Goal: Information Seeking & Learning: Learn about a topic

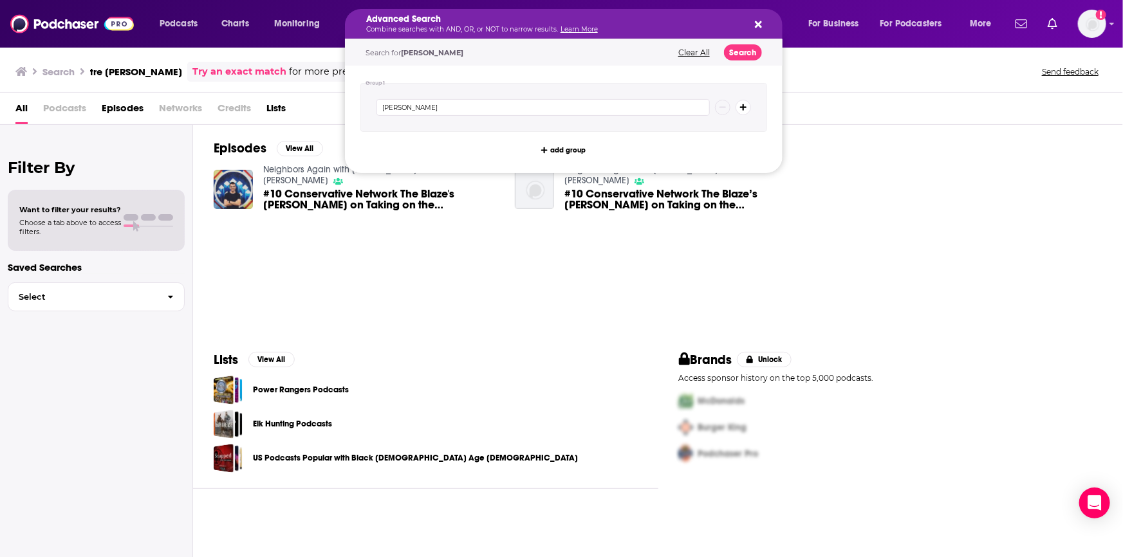
click at [757, 21] on icon "Search podcasts, credits, & more..." at bounding box center [758, 24] width 7 height 10
click at [759, 22] on icon "Search podcasts, credits, & more..." at bounding box center [758, 24] width 7 height 7
drag, startPoint x: 472, startPoint y: 20, endPoint x: 326, endPoint y: 6, distance: 146.1
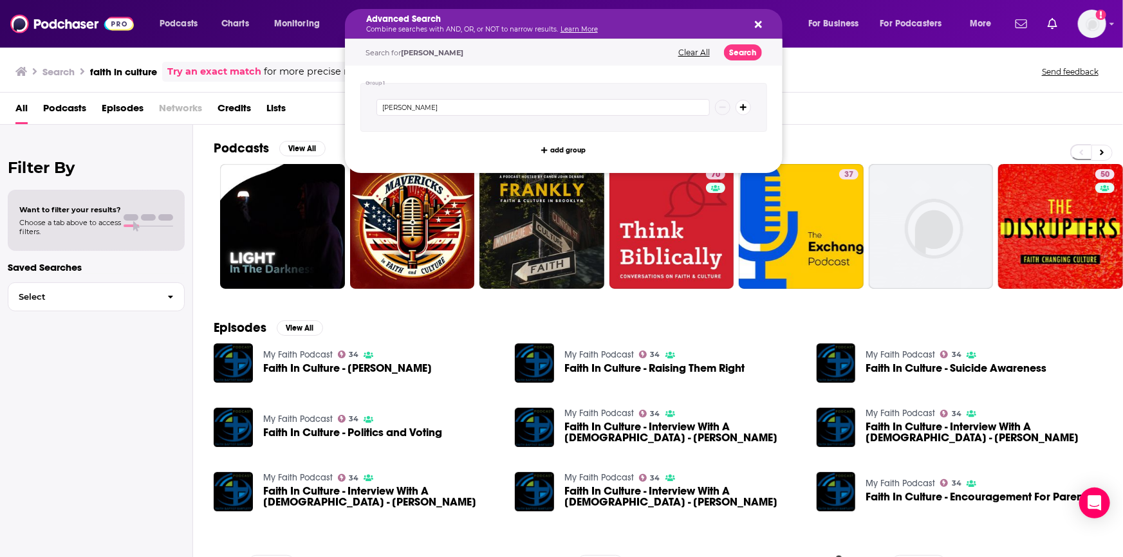
click at [755, 21] on icon "Search podcasts, credits, & more..." at bounding box center [758, 24] width 7 height 10
click at [757, 21] on icon "Search podcasts, credits, & more..." at bounding box center [758, 24] width 7 height 10
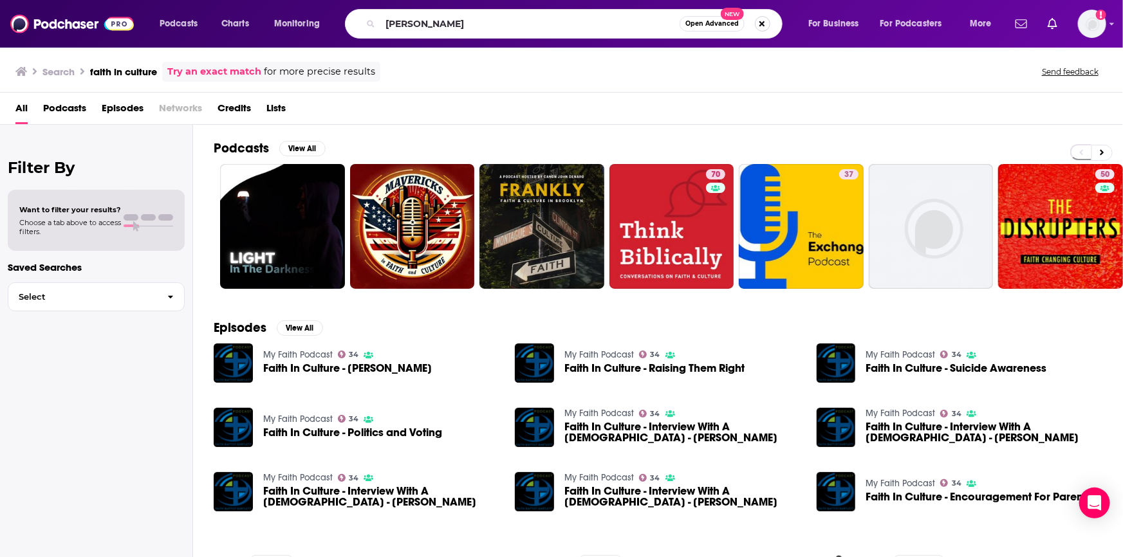
click at [764, 28] on button "Search podcasts, credits, & more..." at bounding box center [762, 23] width 15 height 15
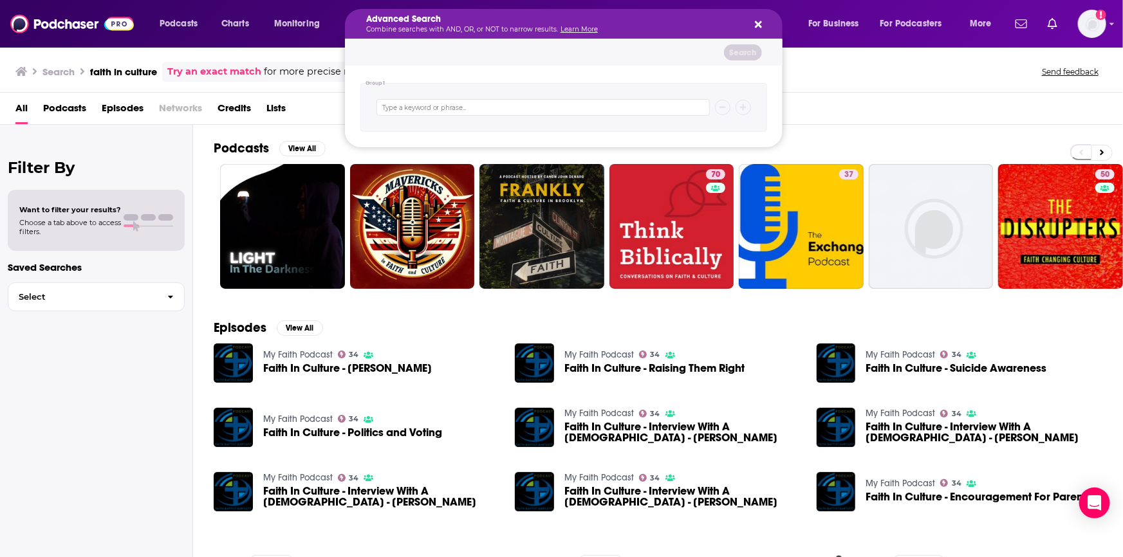
click at [757, 23] on icon "Search podcasts, credits, & more..." at bounding box center [758, 24] width 7 height 7
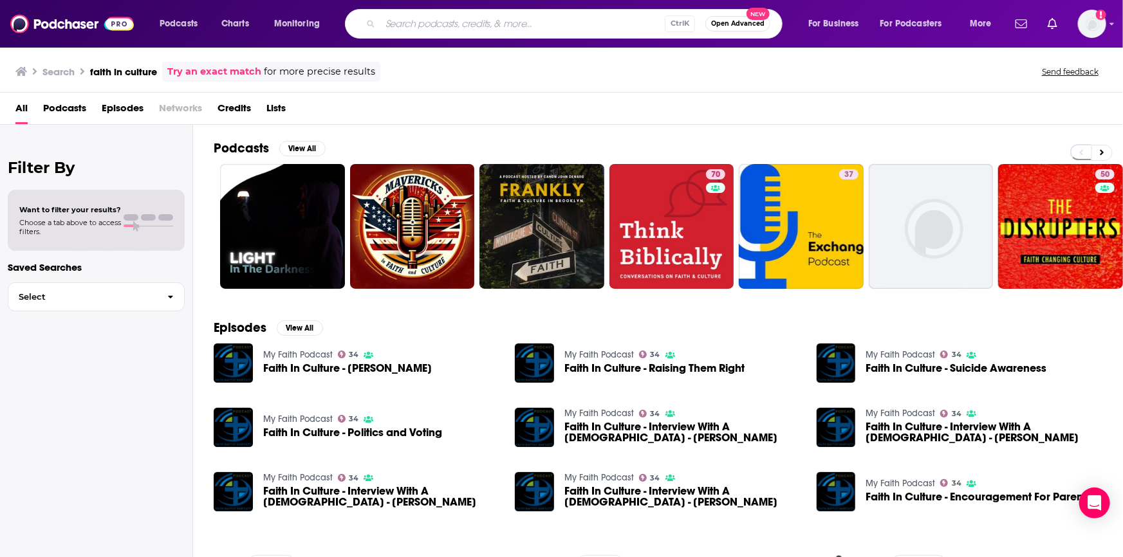
click at [689, 22] on span "Ctrl K" at bounding box center [680, 23] width 30 height 17
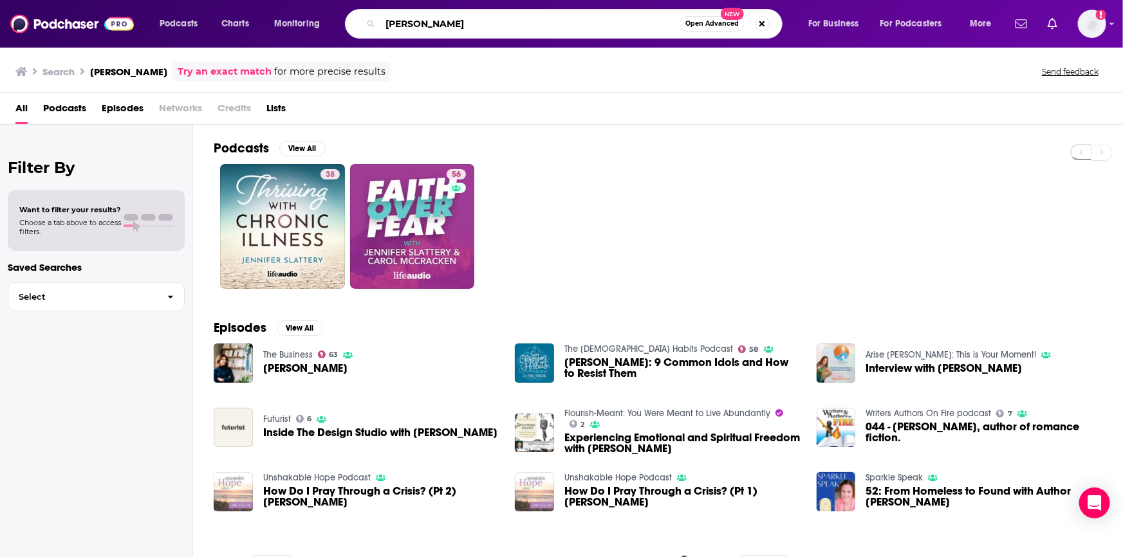
drag, startPoint x: 480, startPoint y: 21, endPoint x: 366, endPoint y: 14, distance: 114.8
click at [366, 14] on div "[PERSON_NAME] Open Advanced New" at bounding box center [564, 24] width 438 height 30
type input "viewpoint with [PERSON_NAME]"
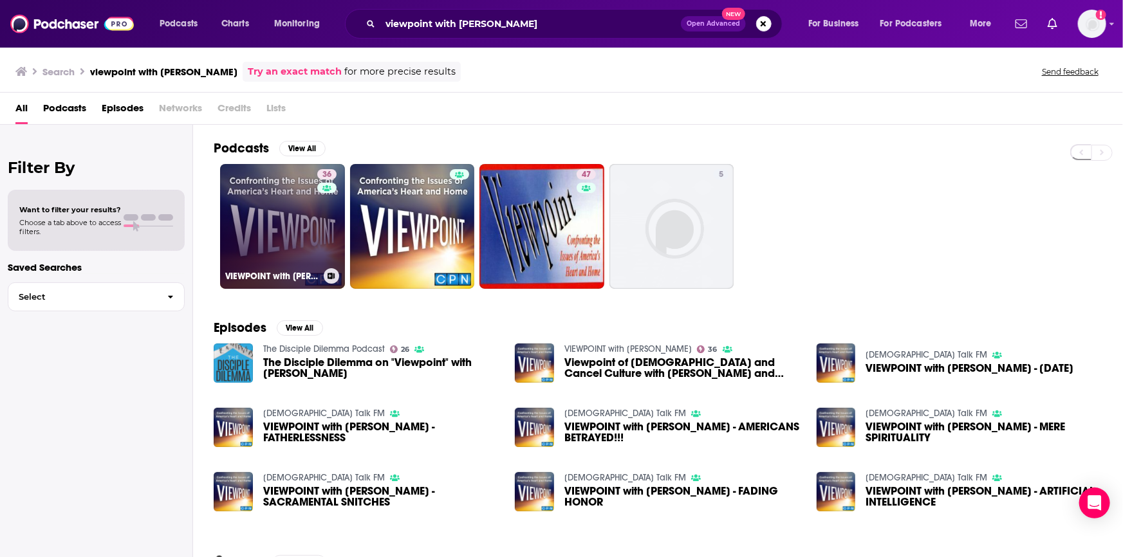
click at [283, 219] on link "36 VIEWPOINT with [PERSON_NAME]" at bounding box center [282, 226] width 125 height 125
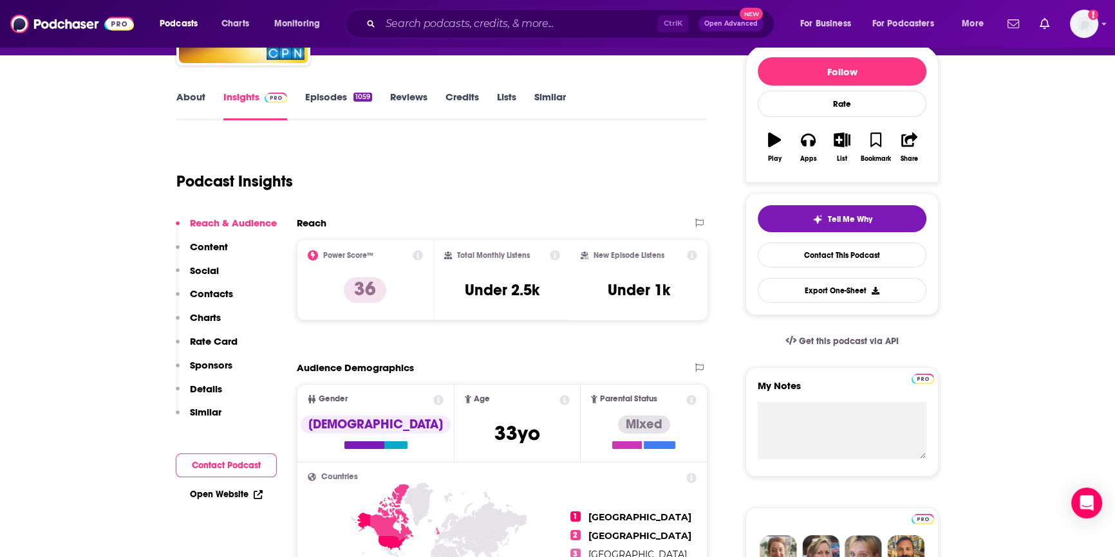
scroll to position [175, 0]
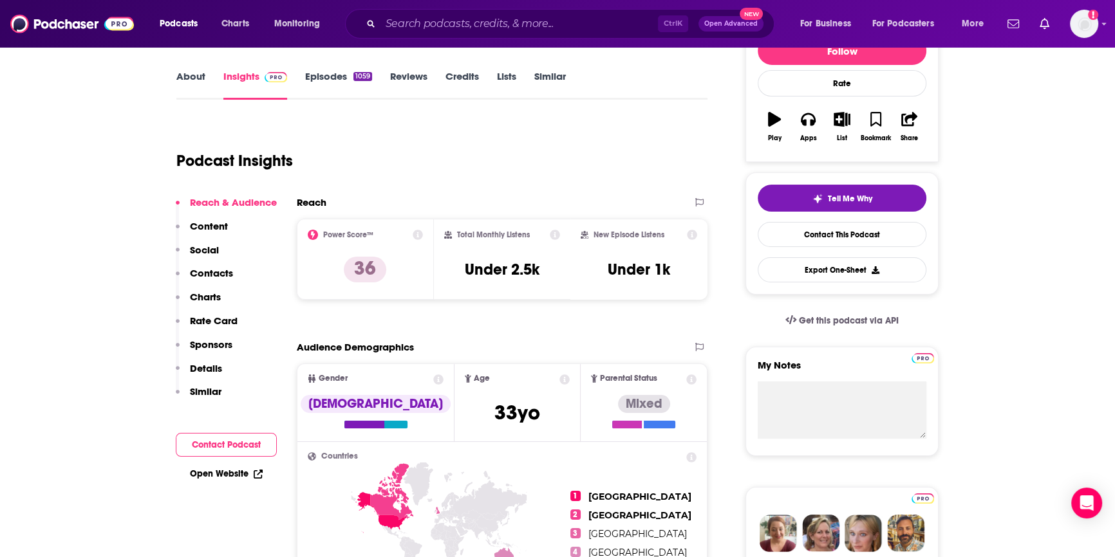
click at [234, 474] on link "Open Website" at bounding box center [226, 473] width 73 height 11
